Goal: Find specific page/section

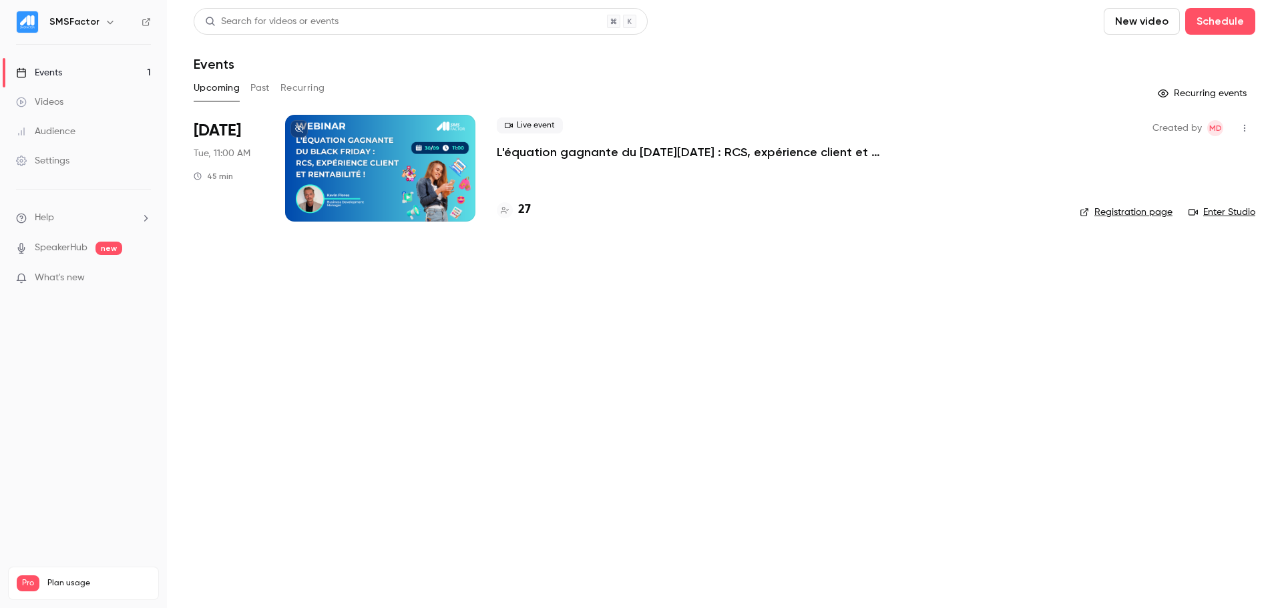
click at [388, 144] on div at bounding box center [380, 168] width 190 height 107
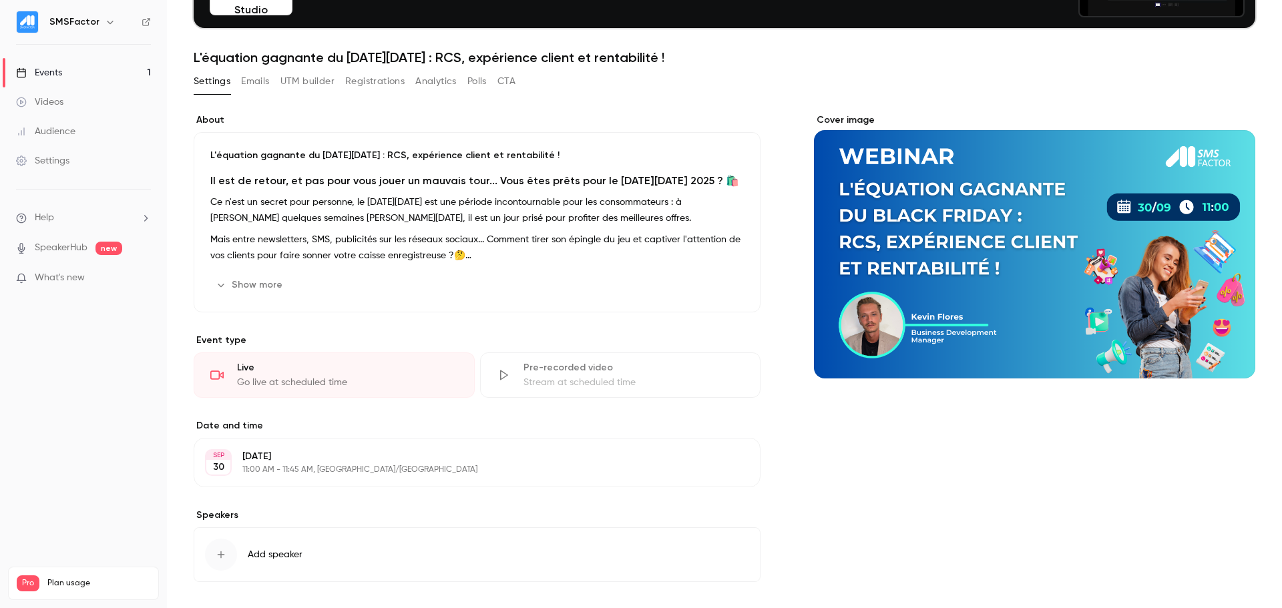
scroll to position [66, 0]
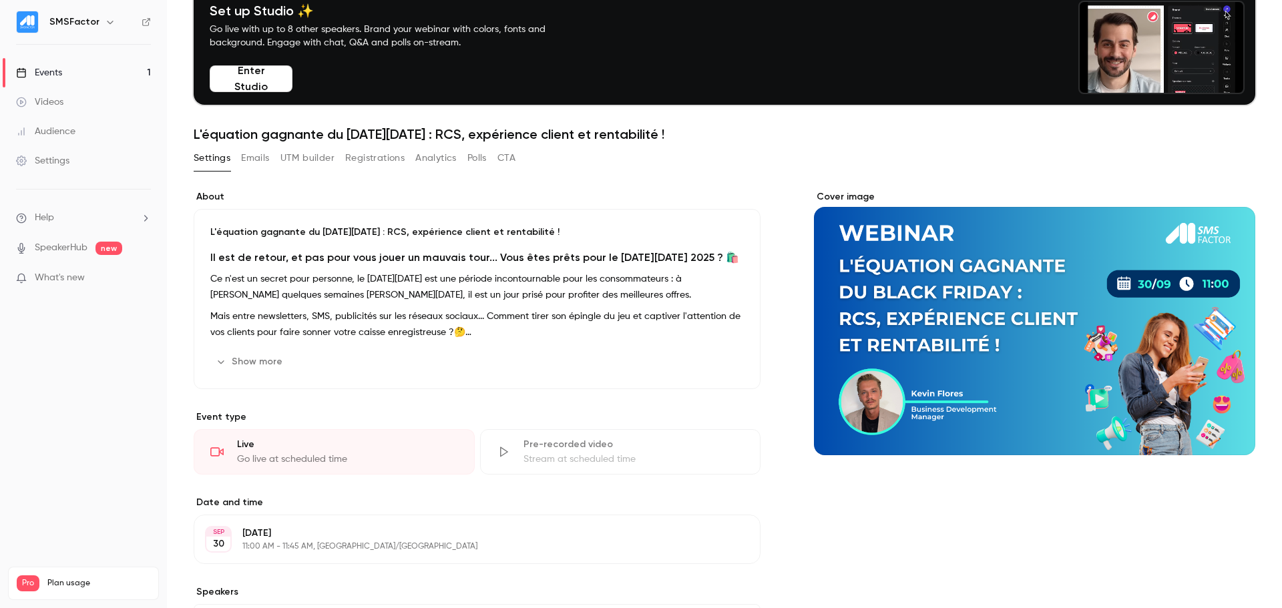
click at [376, 170] on div "Settings Emails UTM builder Registrations Analytics Polls CTA" at bounding box center [355, 161] width 322 height 27
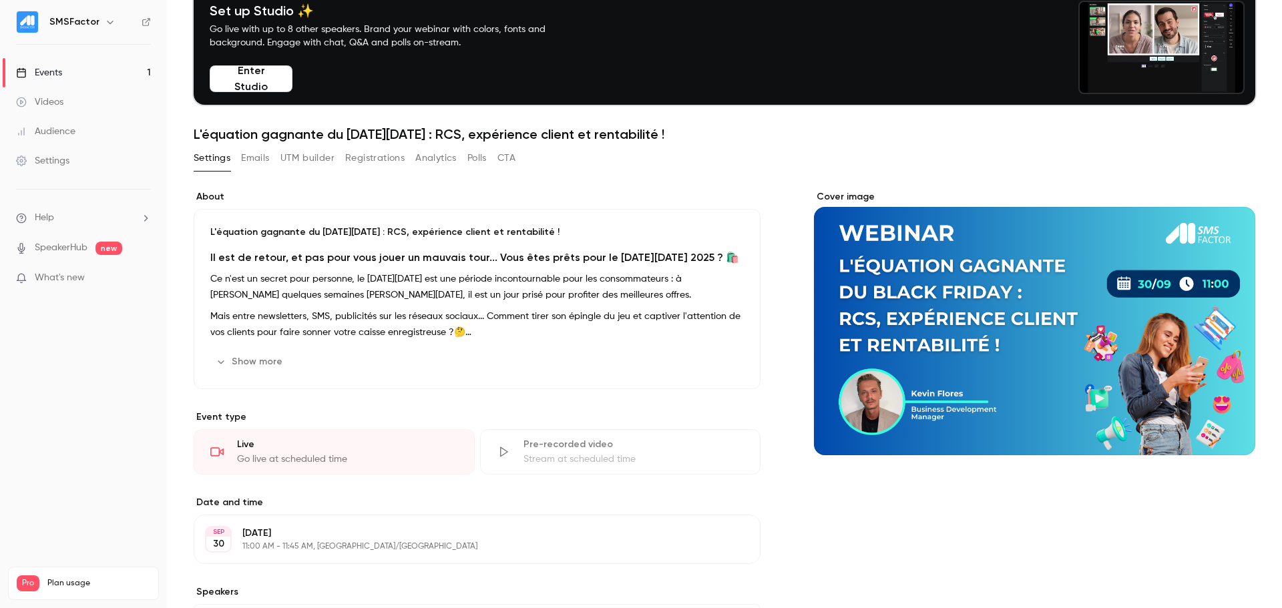
click at [378, 160] on button "Registrations" at bounding box center [374, 158] width 59 height 21
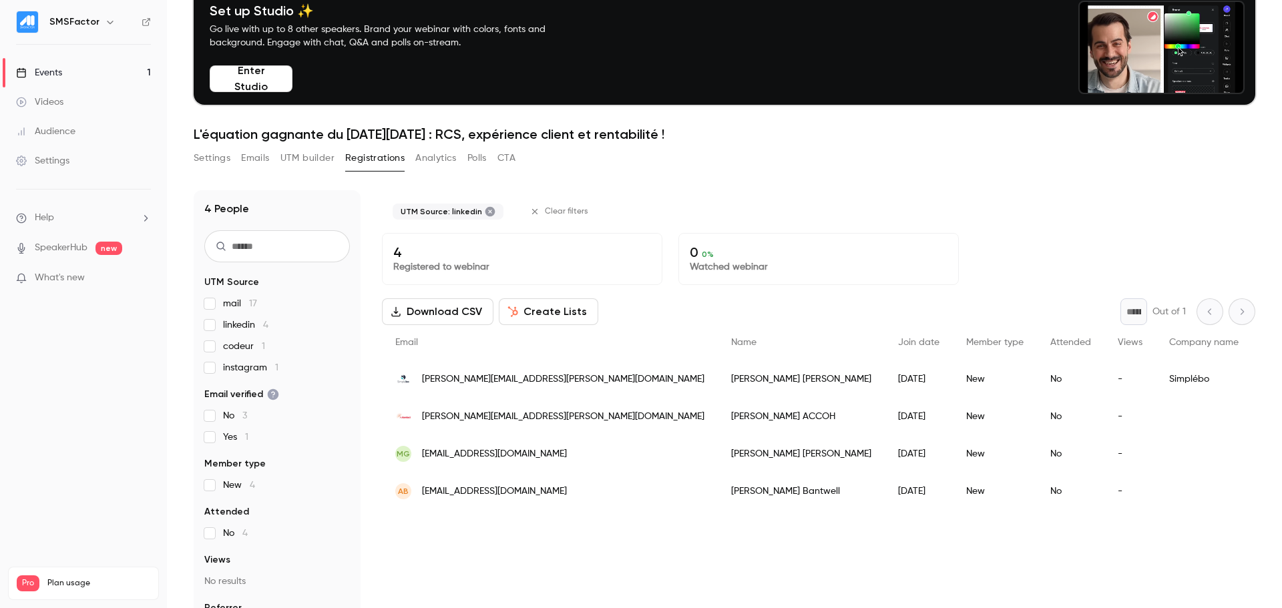
click at [212, 310] on label "mail 17" at bounding box center [277, 303] width 146 height 13
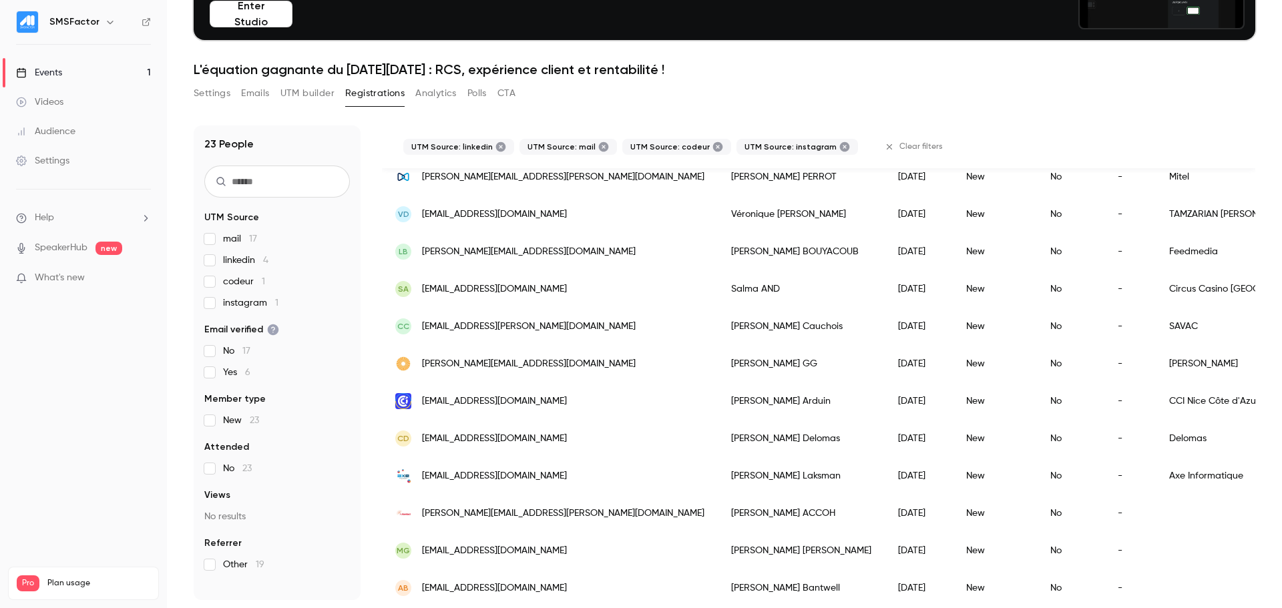
scroll to position [565, 0]
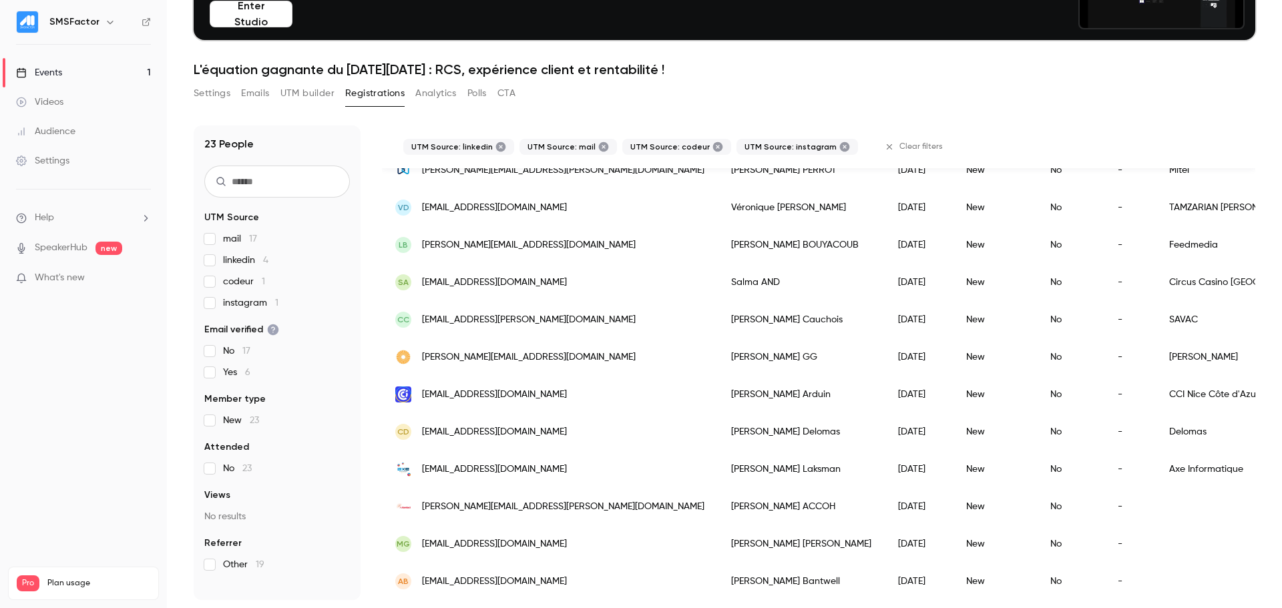
click at [200, 264] on div "23 People UTM Source mail 17 linkedin 4 codeur 1 instagram 1 Email verified No …" at bounding box center [277, 362] width 167 height 475
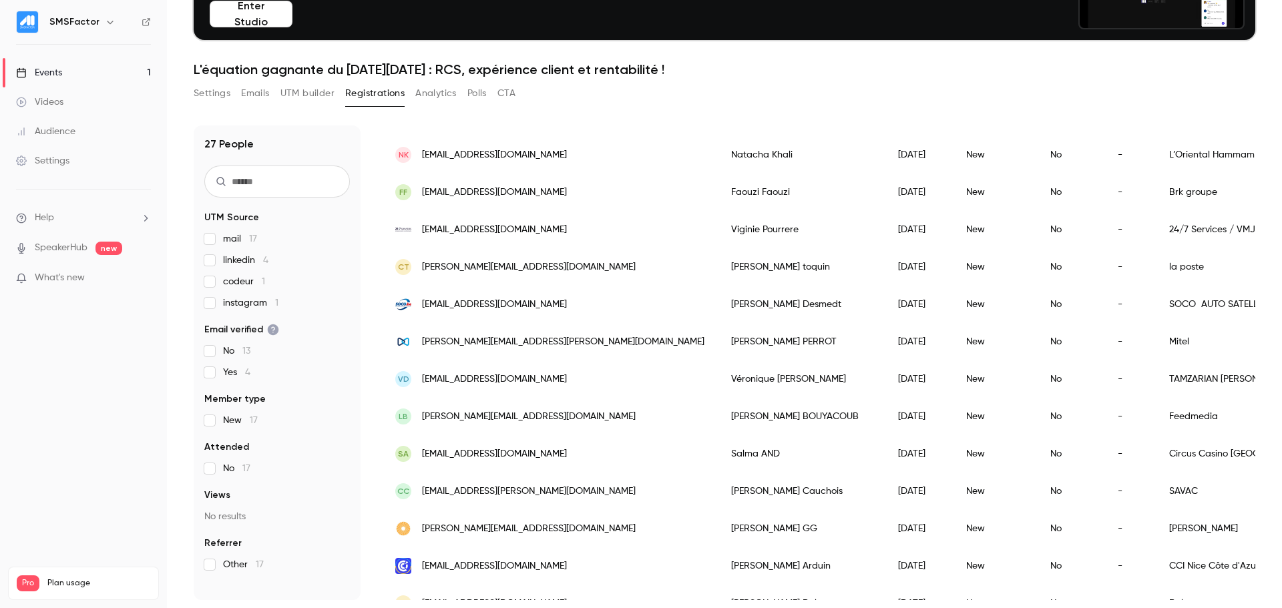
scroll to position [411, 0]
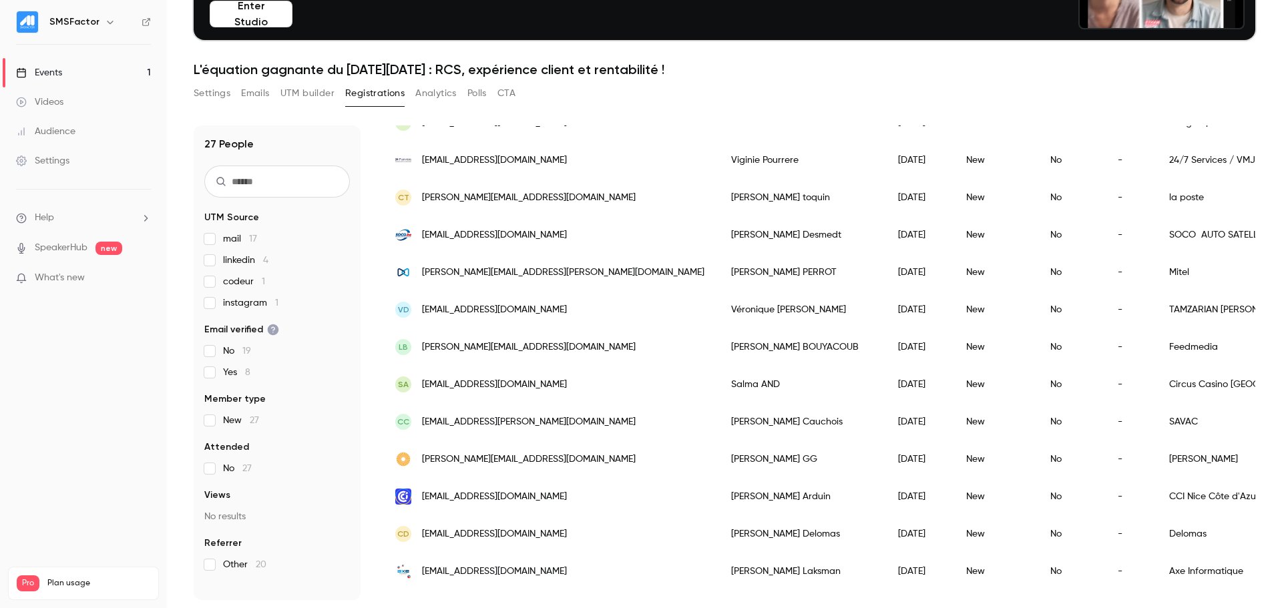
click at [215, 265] on label "linkedin 4" at bounding box center [277, 260] width 146 height 13
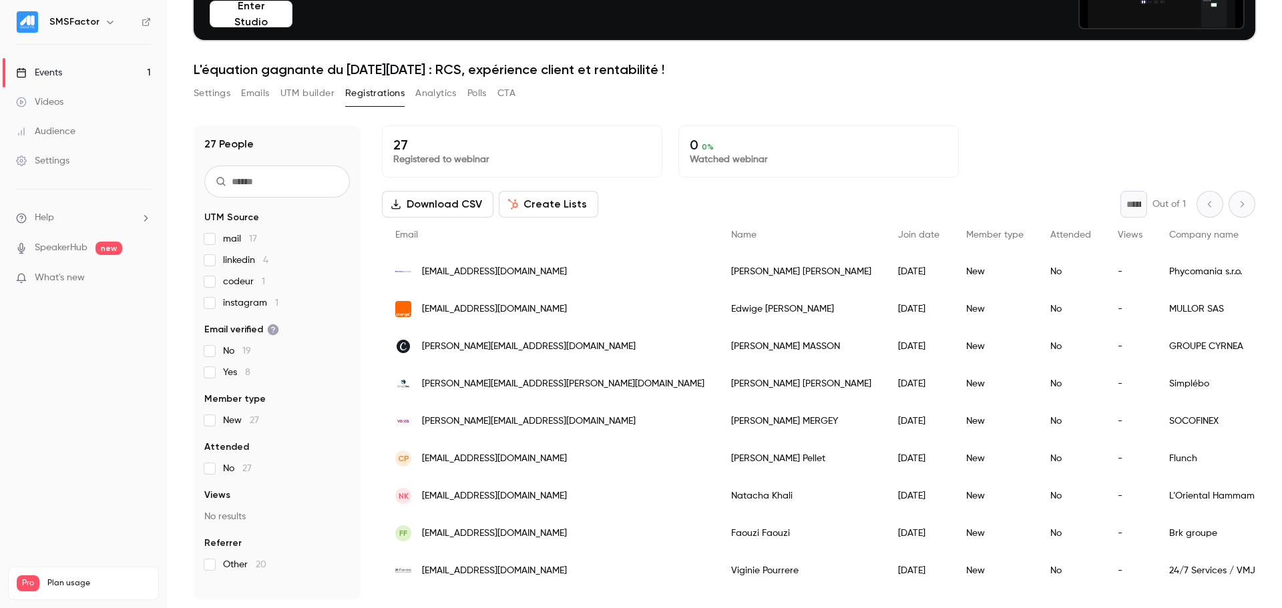
click at [219, 242] on label "mail 17" at bounding box center [277, 238] width 146 height 13
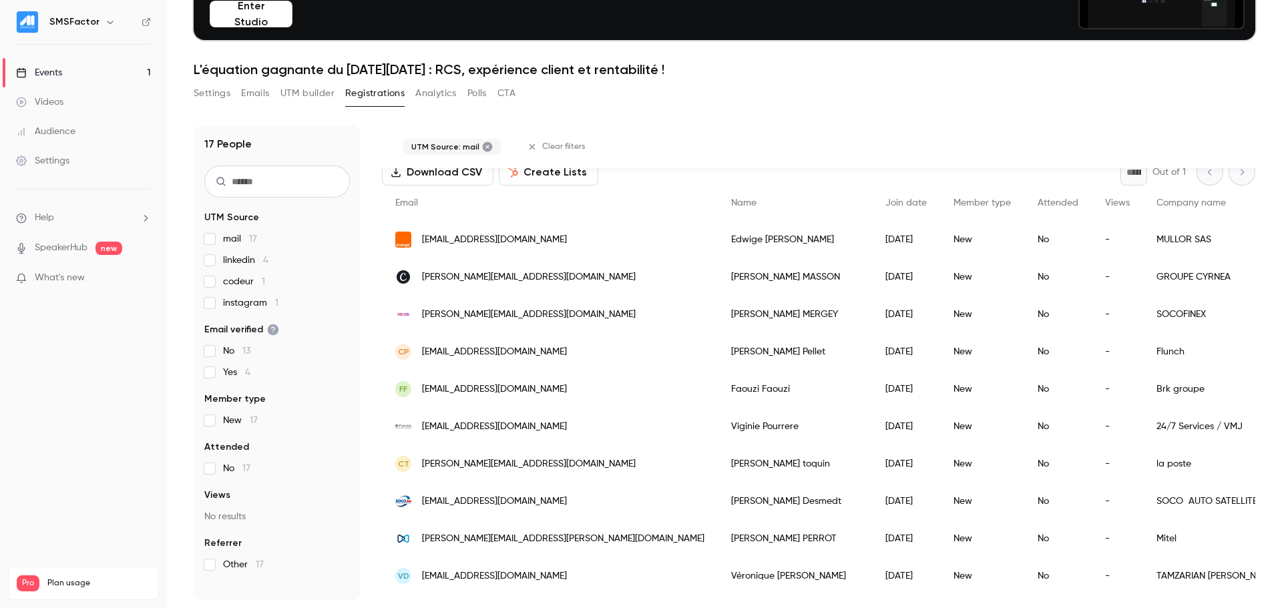
scroll to position [74, 0]
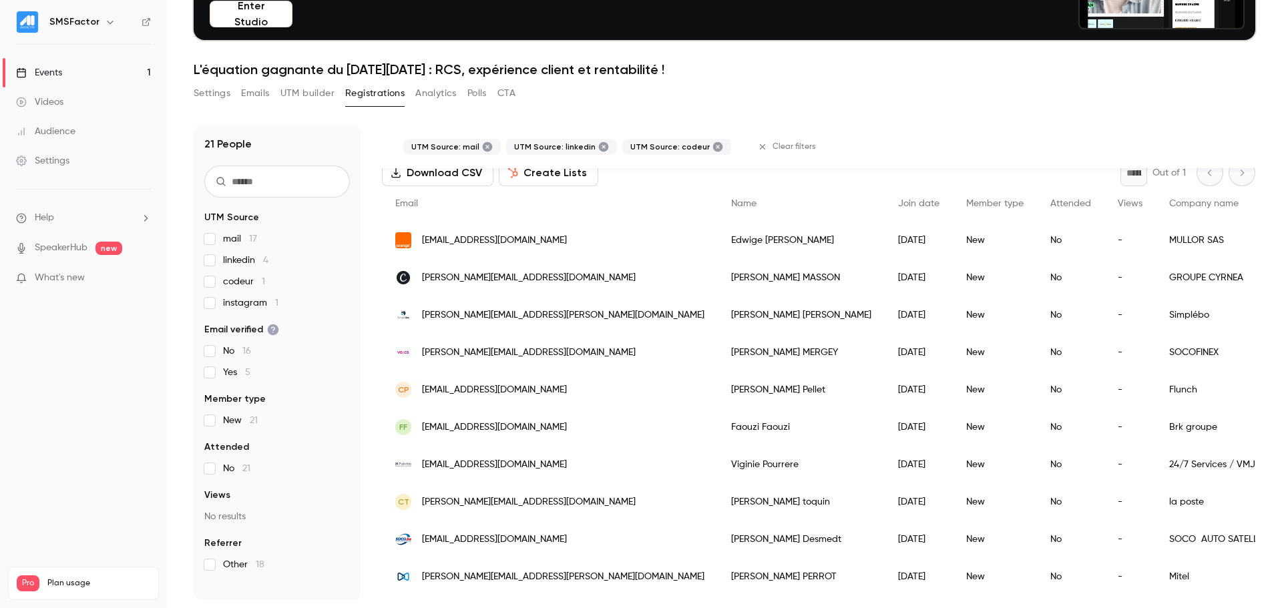
click at [204, 303] on div "21 People UTM Source mail 17 linkedin 4 codeur 1 instagram 1 Email verified No …" at bounding box center [277, 362] width 167 height 475
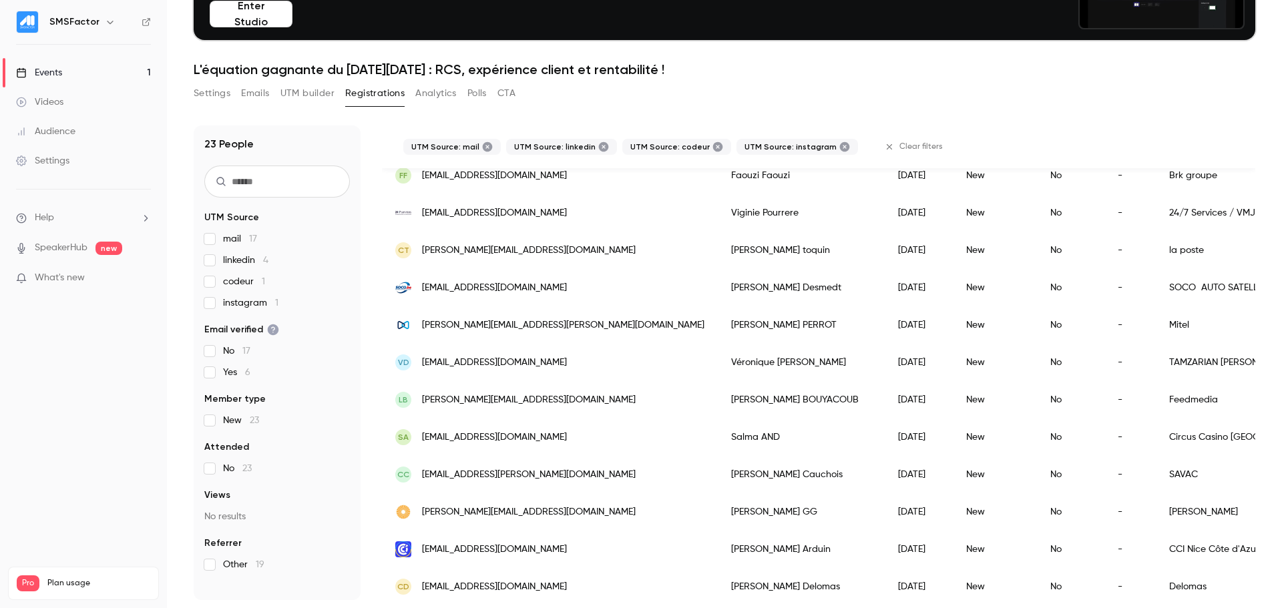
scroll to position [565, 0]
